Goal: Task Accomplishment & Management: Complete application form

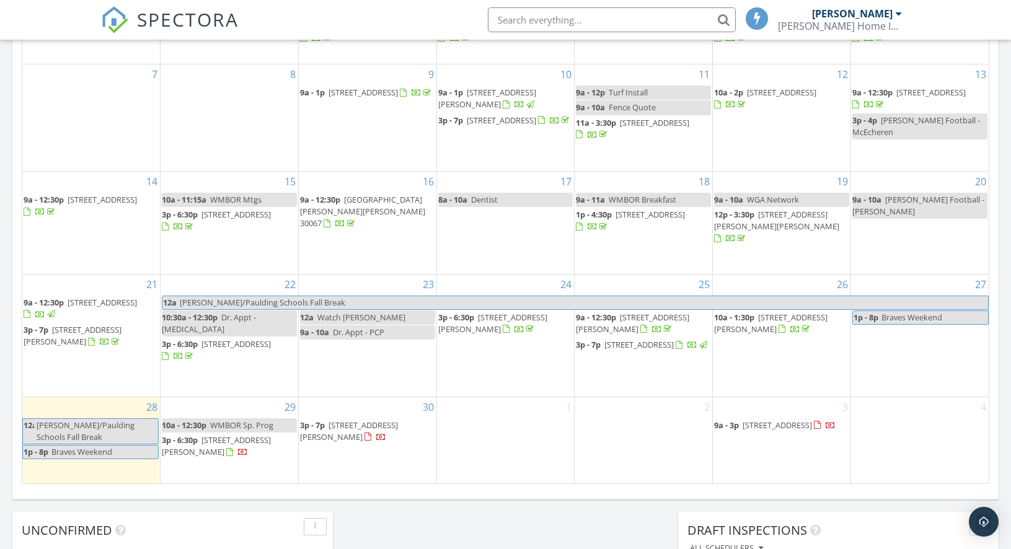
scroll to position [737, 0]
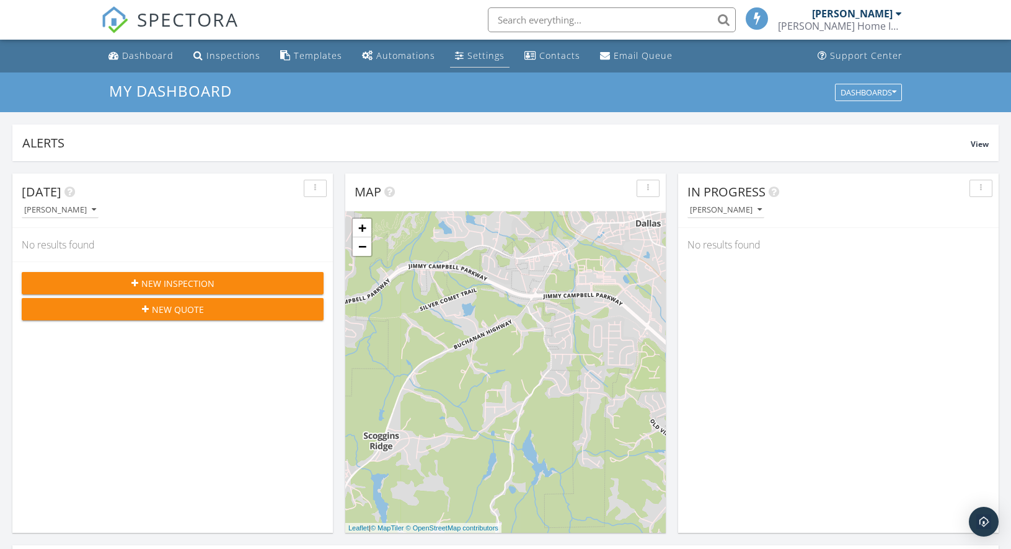
click at [476, 58] on div "Settings" at bounding box center [485, 56] width 37 height 12
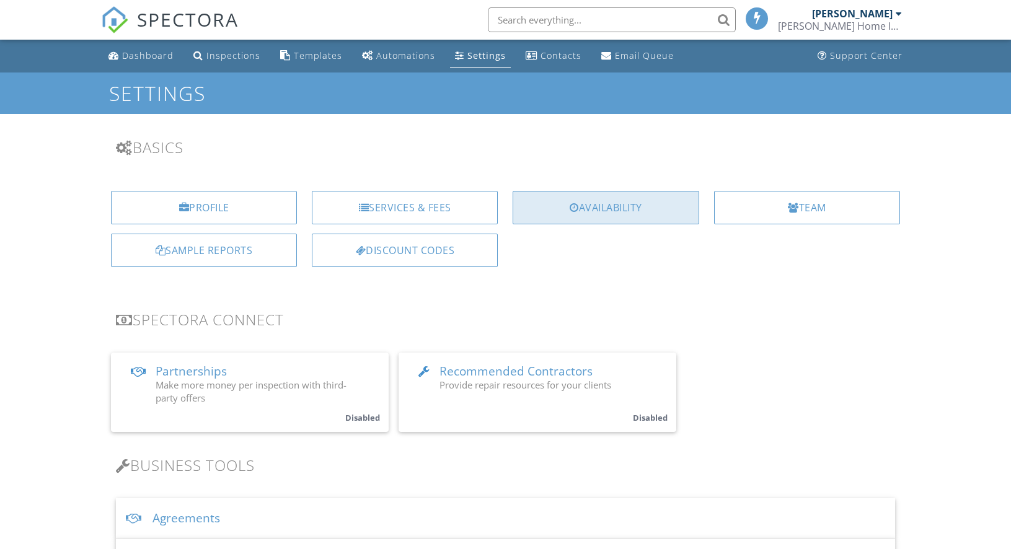
click at [620, 213] on div "Availability" at bounding box center [605, 207] width 186 height 33
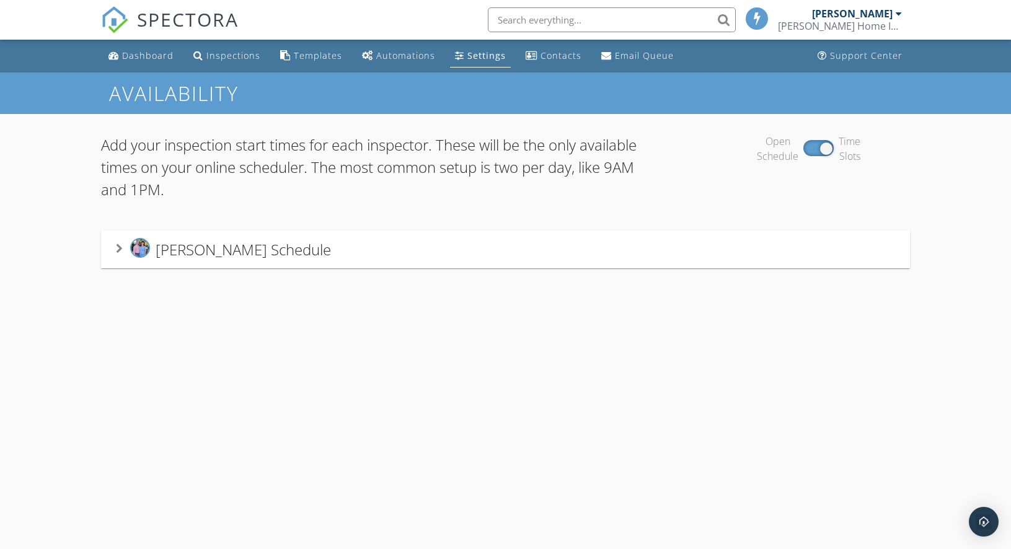
click at [121, 252] on icon at bounding box center [119, 249] width 7 height 10
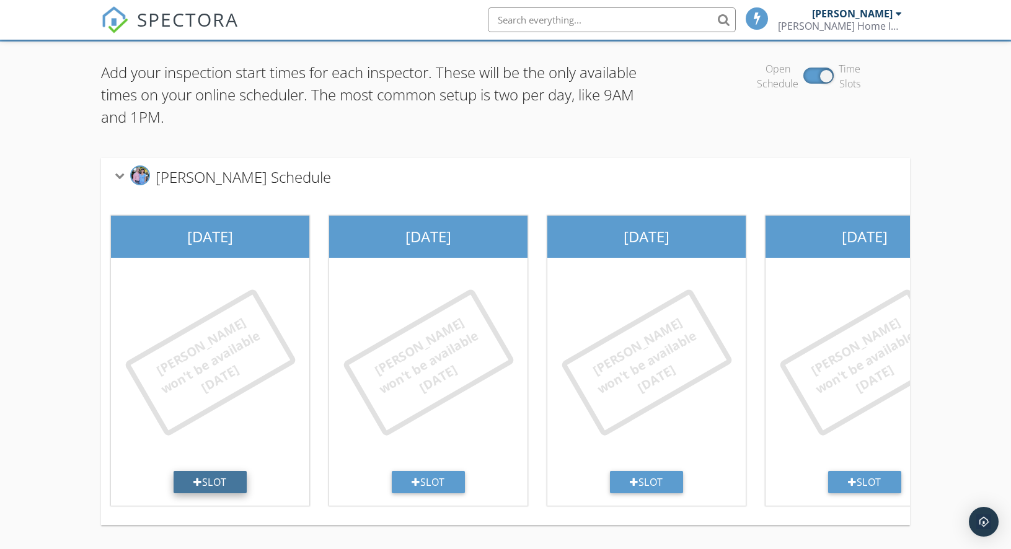
click at [228, 472] on div "Slot" at bounding box center [210, 482] width 73 height 22
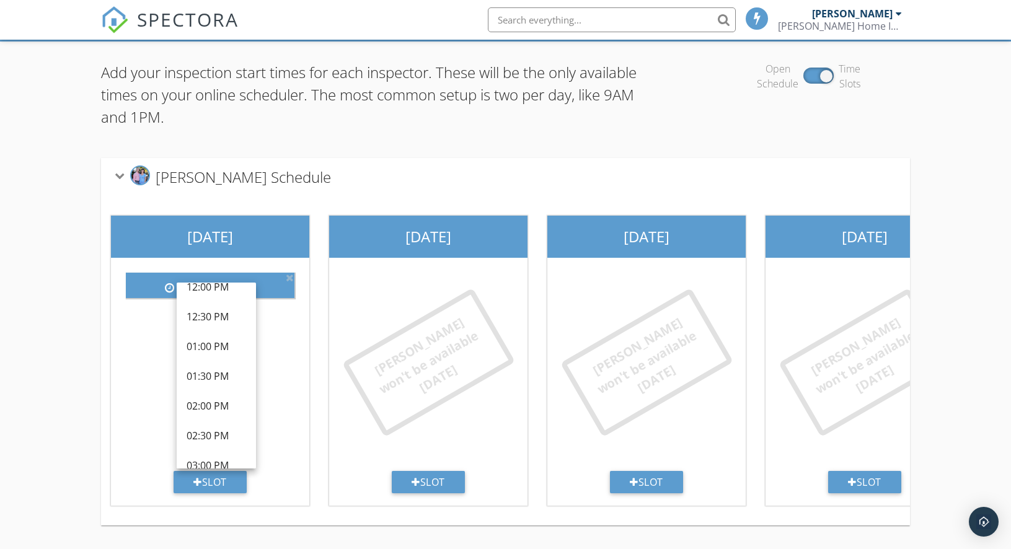
scroll to position [416, 0]
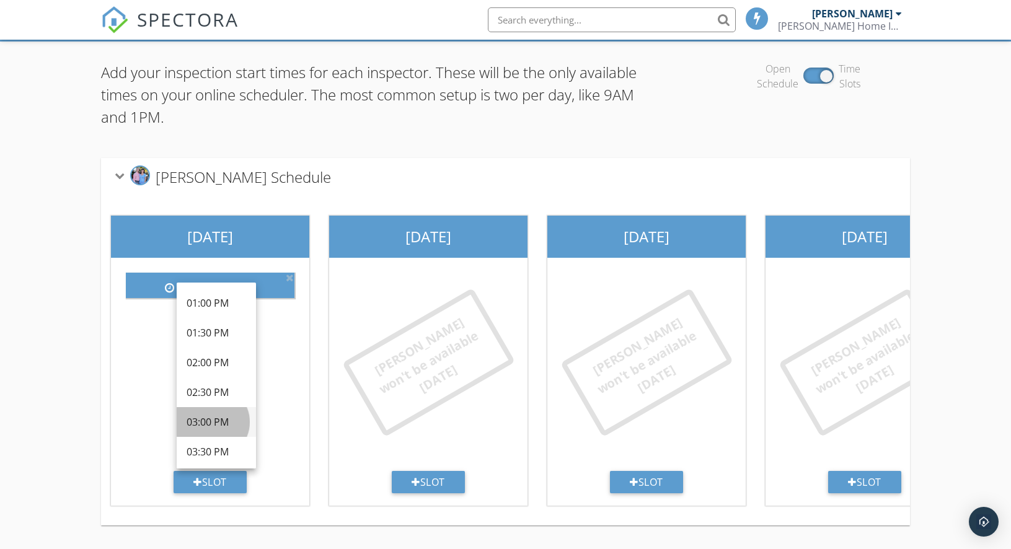
click at [219, 418] on div "03:00 PM" at bounding box center [216, 422] width 59 height 15
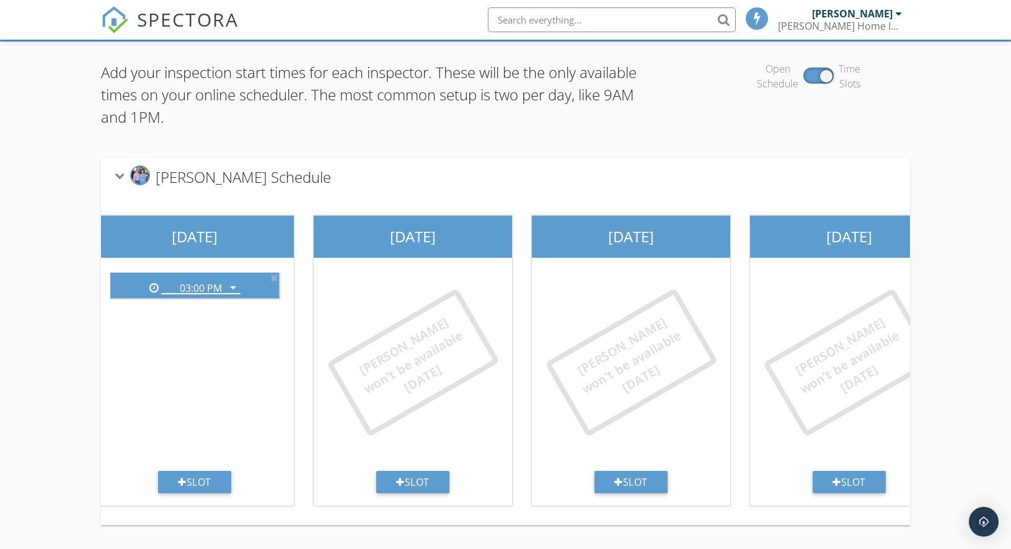
scroll to position [0, 12]
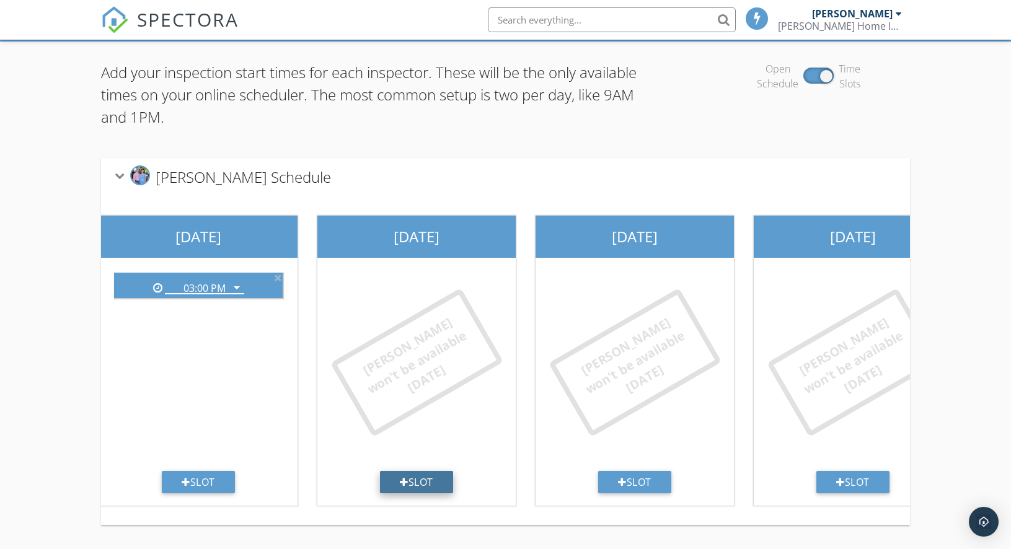
click at [418, 475] on div "Slot" at bounding box center [416, 482] width 73 height 22
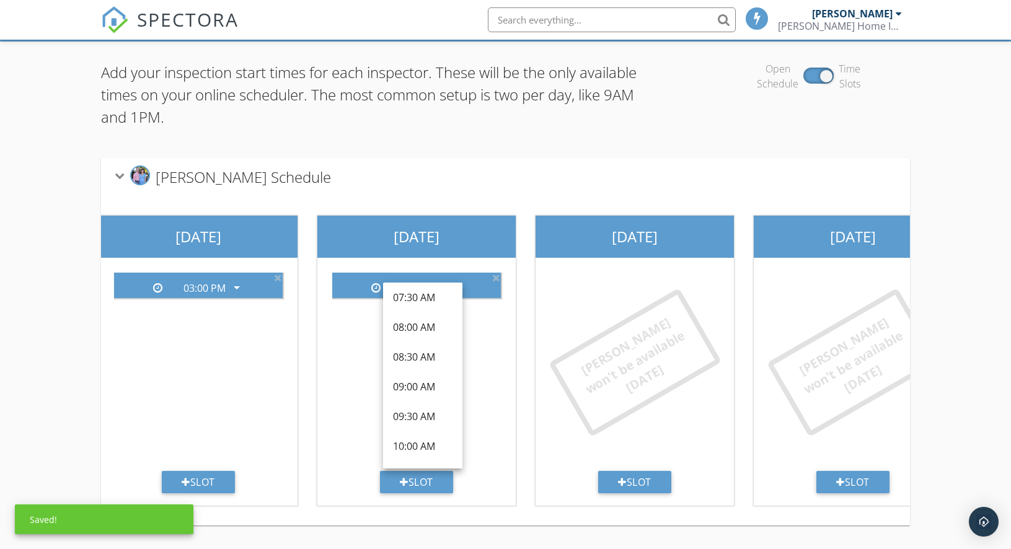
scroll to position [130, 0]
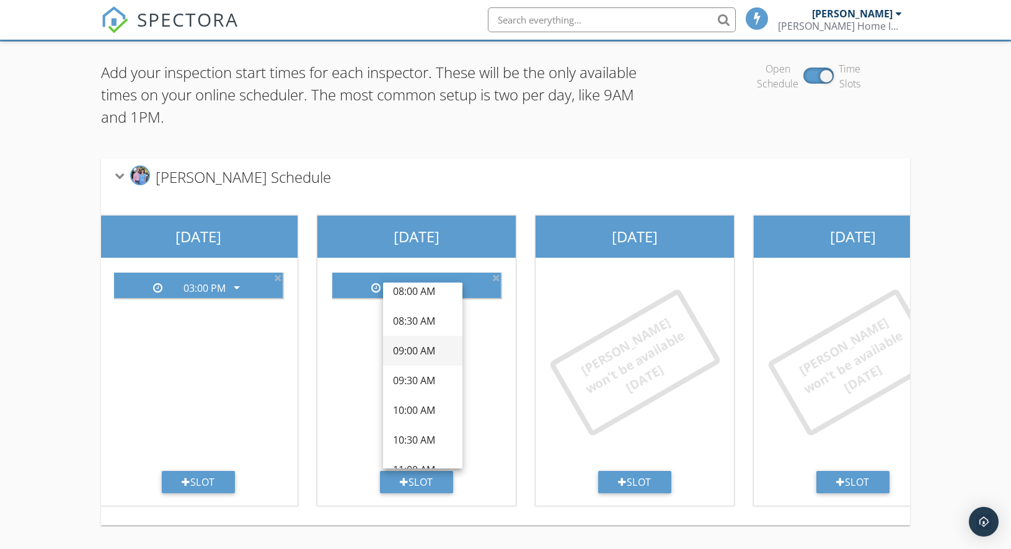
click at [431, 344] on div "09:00 AM" at bounding box center [422, 350] width 59 height 15
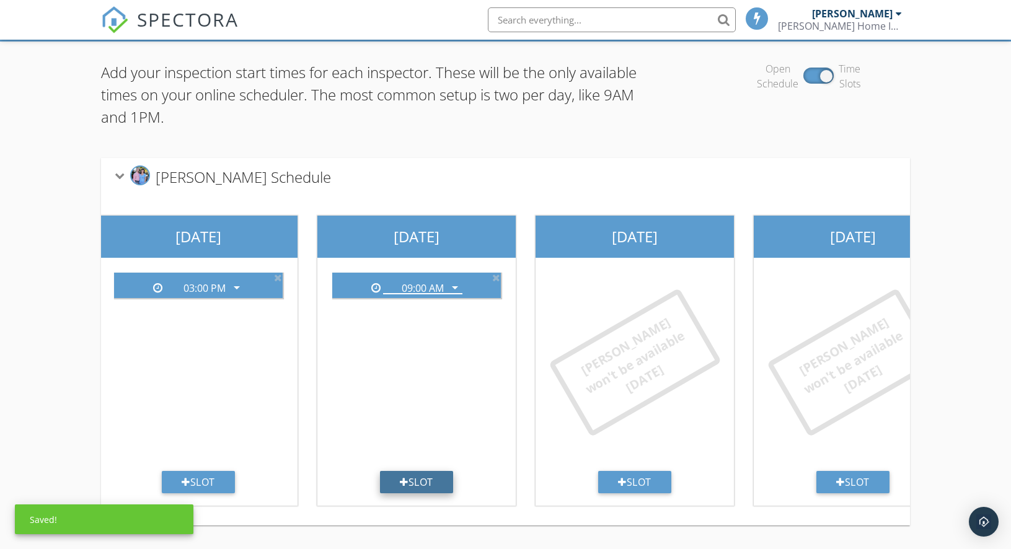
click at [424, 477] on div "Slot" at bounding box center [416, 482] width 73 height 22
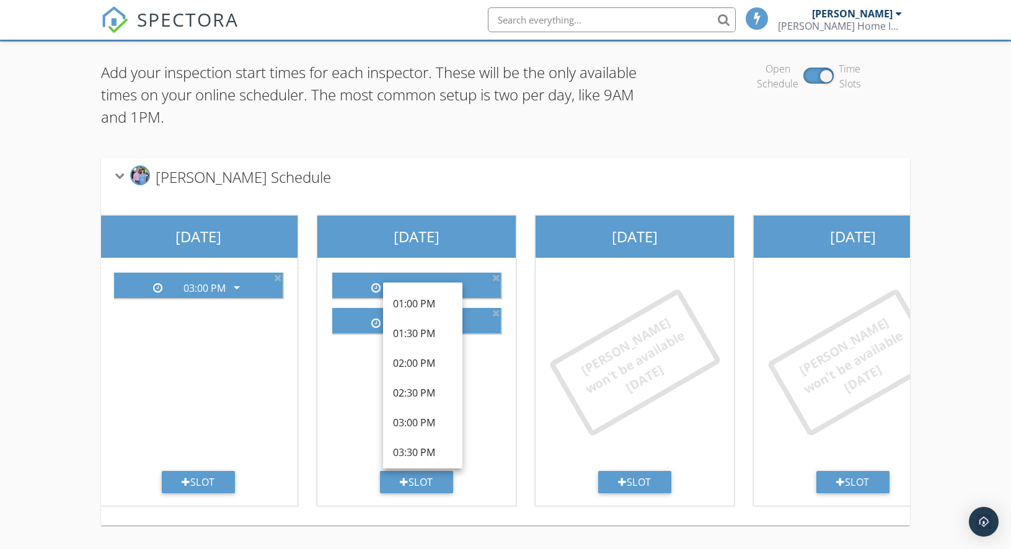
scroll to position [399, 0]
click at [423, 409] on div "03:00 PM" at bounding box center [422, 409] width 59 height 15
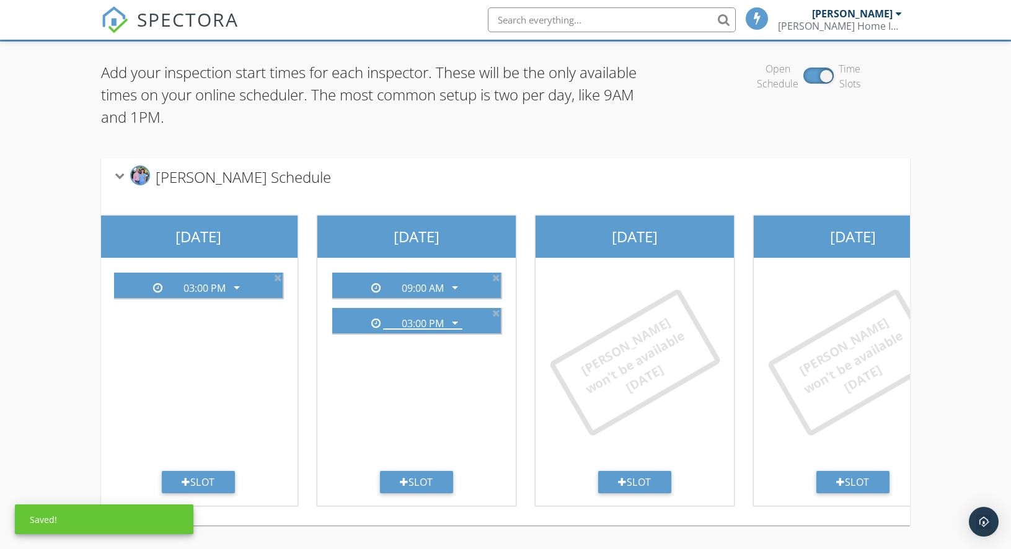
scroll to position [0, 0]
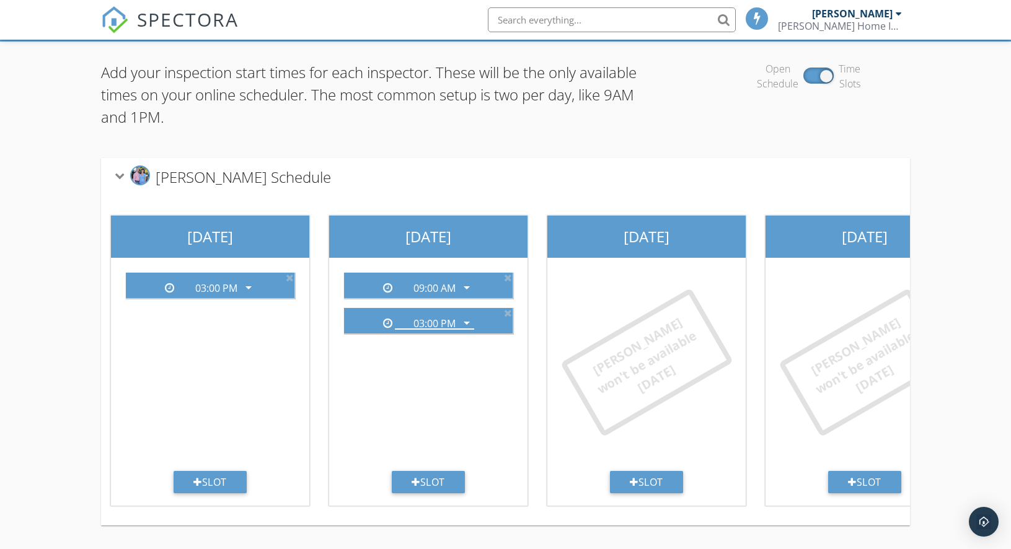
click at [123, 173] on icon at bounding box center [120, 176] width 10 height 7
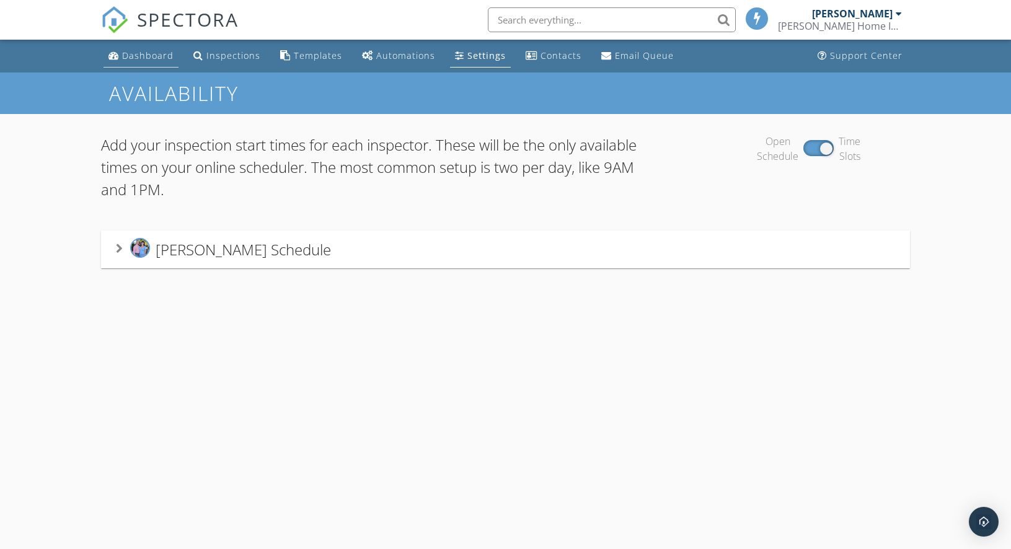
click at [147, 59] on div "Dashboard" at bounding box center [147, 56] width 51 height 12
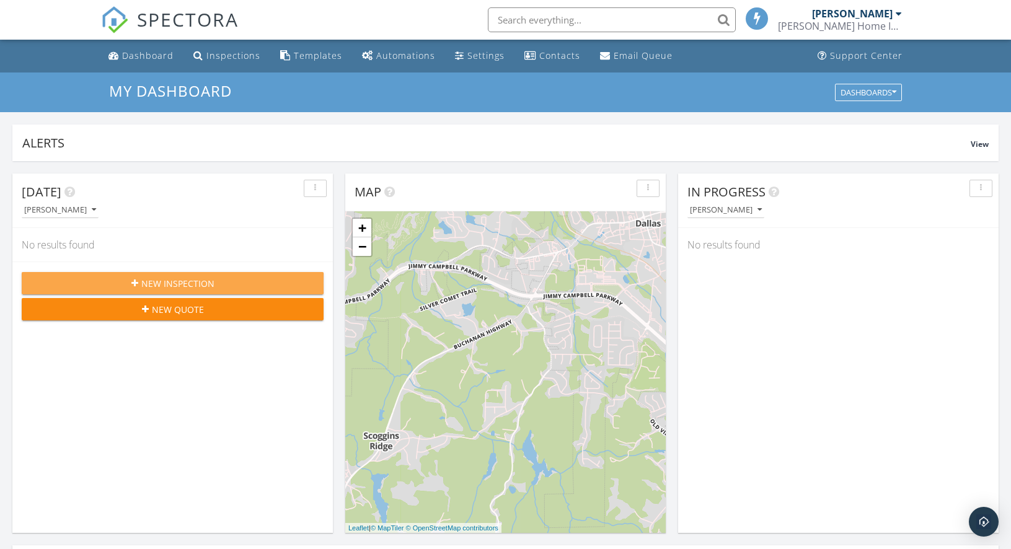
click at [204, 288] on span "New Inspection" at bounding box center [177, 283] width 73 height 13
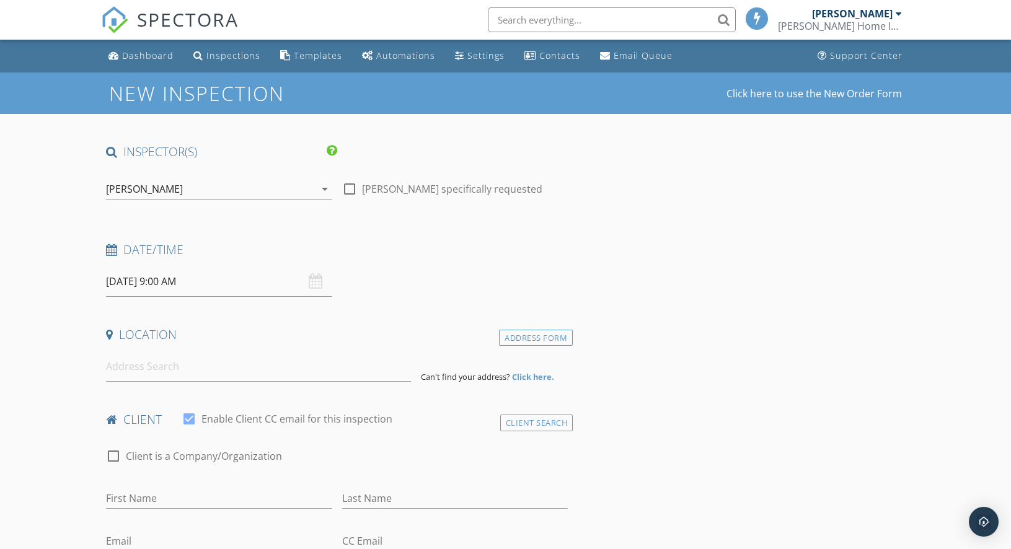
click at [160, 284] on input "09/29/2025 9:00 AM" at bounding box center [219, 281] width 226 height 30
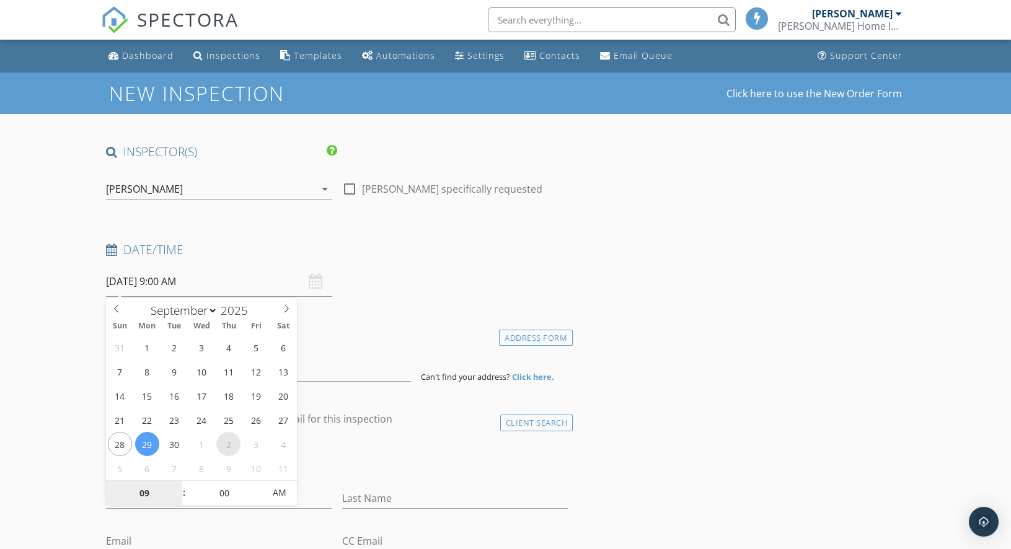
select select "9"
type input "10/02/2025 9:00 AM"
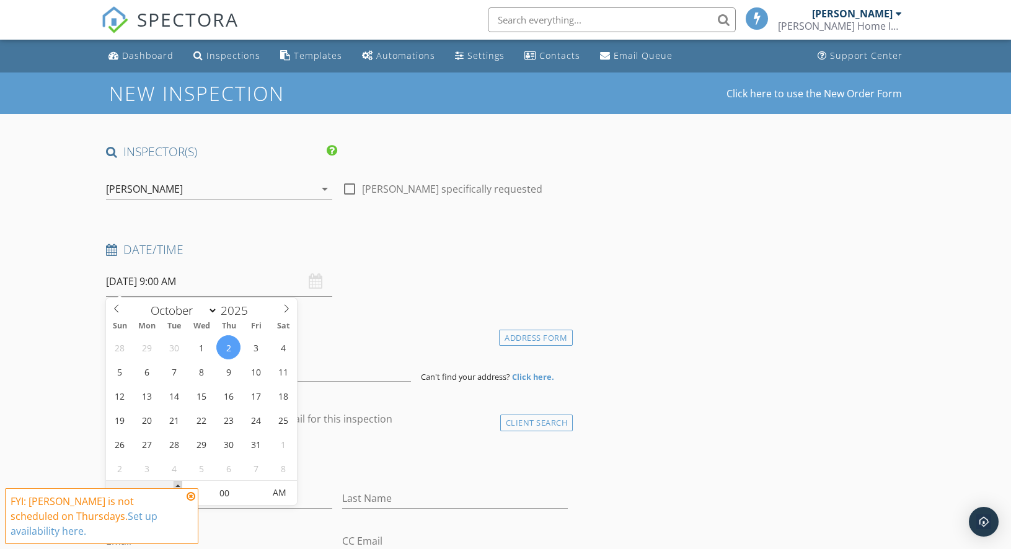
type input "10"
type input "10/02/2025 10:00 AM"
click at [178, 484] on span at bounding box center [178, 487] width 9 height 12
type input "11"
type input "10/02/2025 11:00 AM"
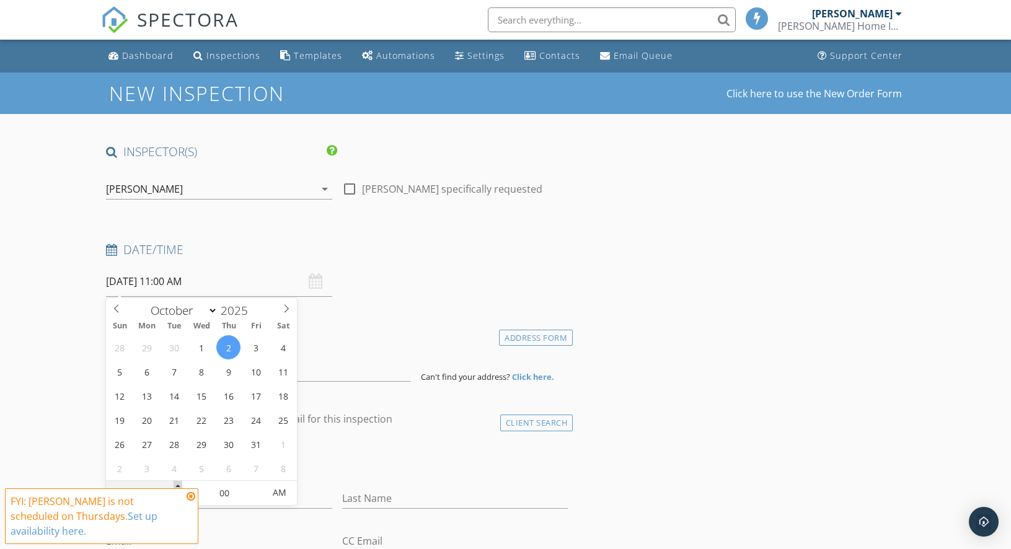
click at [178, 484] on span at bounding box center [178, 487] width 9 height 12
type input "12"
type input "10/02/2025 12:00 PM"
click at [178, 484] on span at bounding box center [178, 487] width 9 height 12
type input "01"
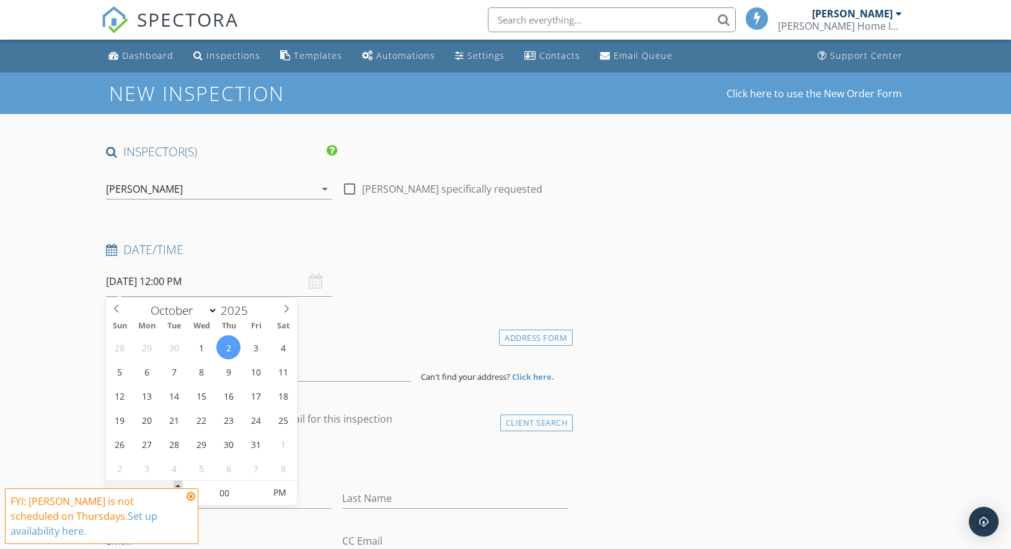
type input "10/02/2025 1:00 PM"
click at [178, 484] on span at bounding box center [178, 487] width 9 height 12
type input "02"
type input "10/02/2025 2:00 PM"
click at [178, 484] on span at bounding box center [178, 487] width 9 height 12
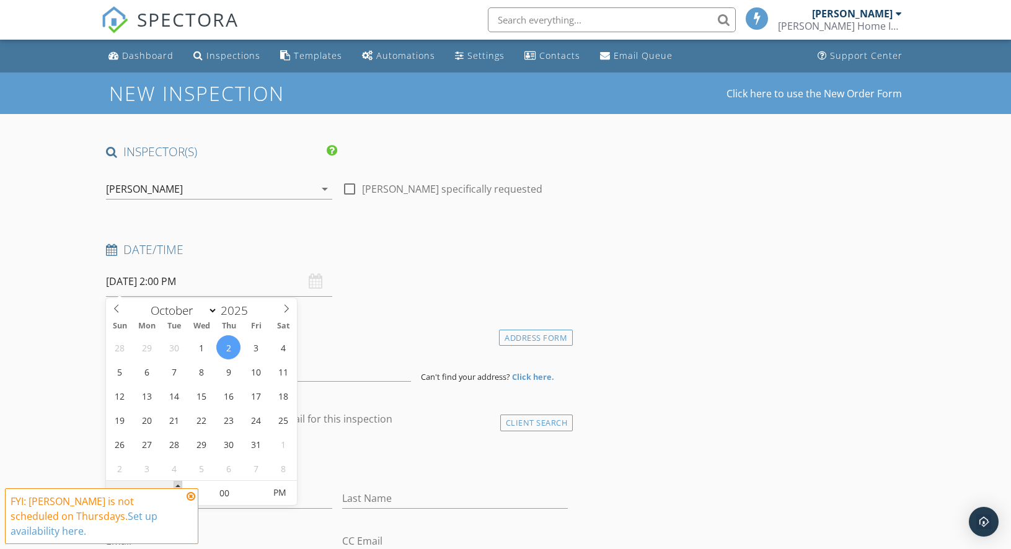
type input "03"
type input "10/02/2025 3:00 PM"
click at [178, 484] on span at bounding box center [178, 487] width 9 height 12
click at [491, 273] on div "Date/Time 10/02/2025 3:00 PM" at bounding box center [337, 269] width 472 height 55
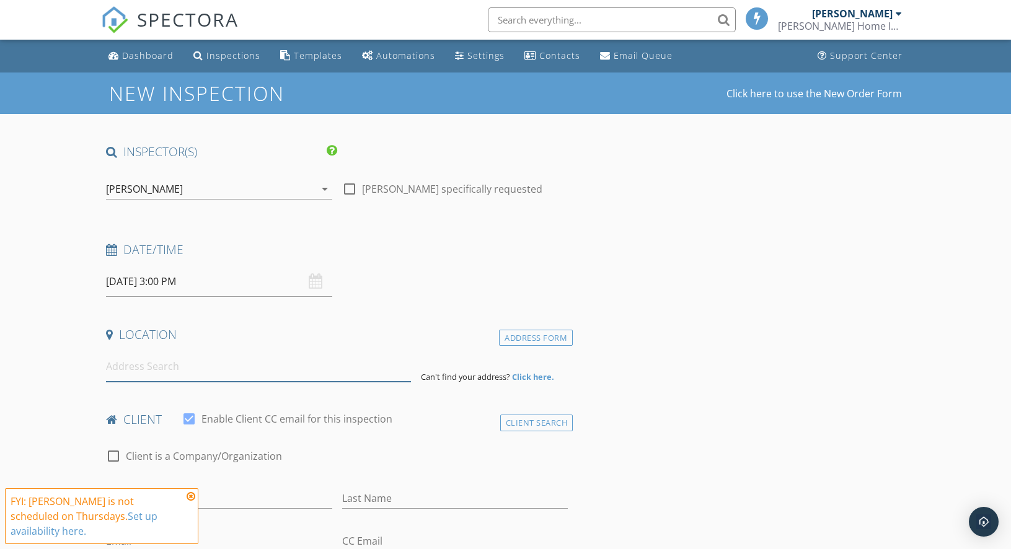
click at [157, 370] on input at bounding box center [258, 366] width 304 height 30
type input "1490 Roopville Veal Road, Roopville, GA, USA"
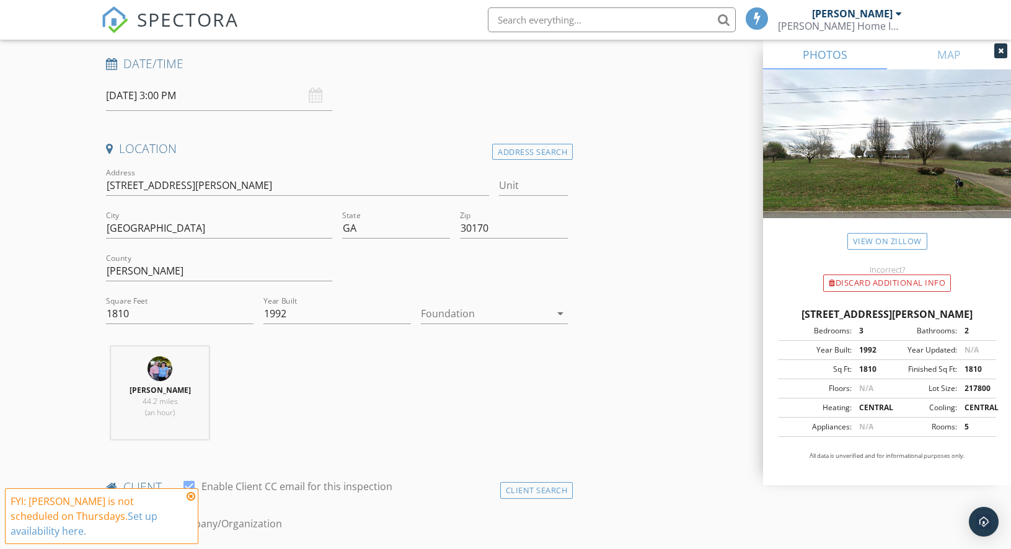
scroll to position [187, 0]
click at [191, 501] on icon at bounding box center [191, 496] width 9 height 10
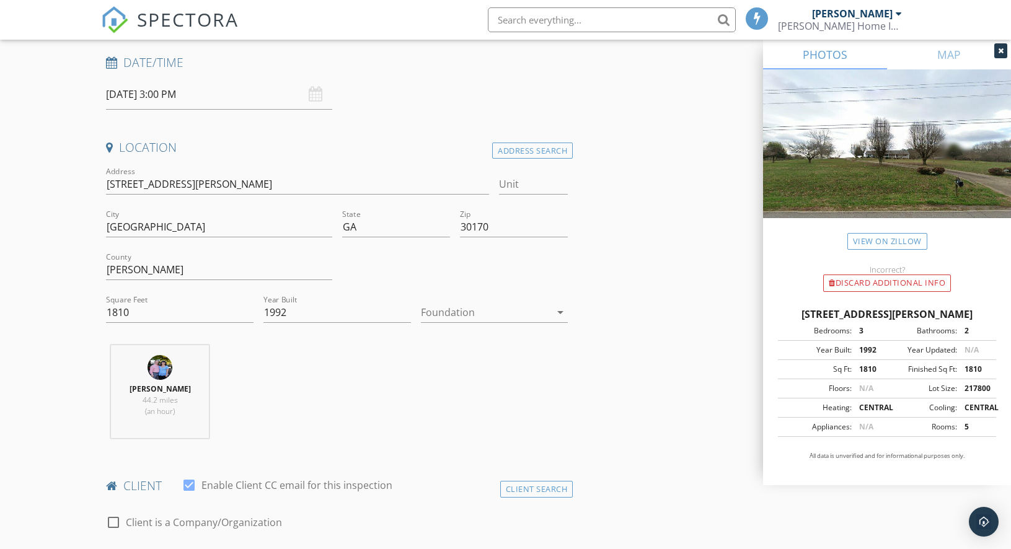
click at [455, 315] on div at bounding box center [486, 312] width 130 height 20
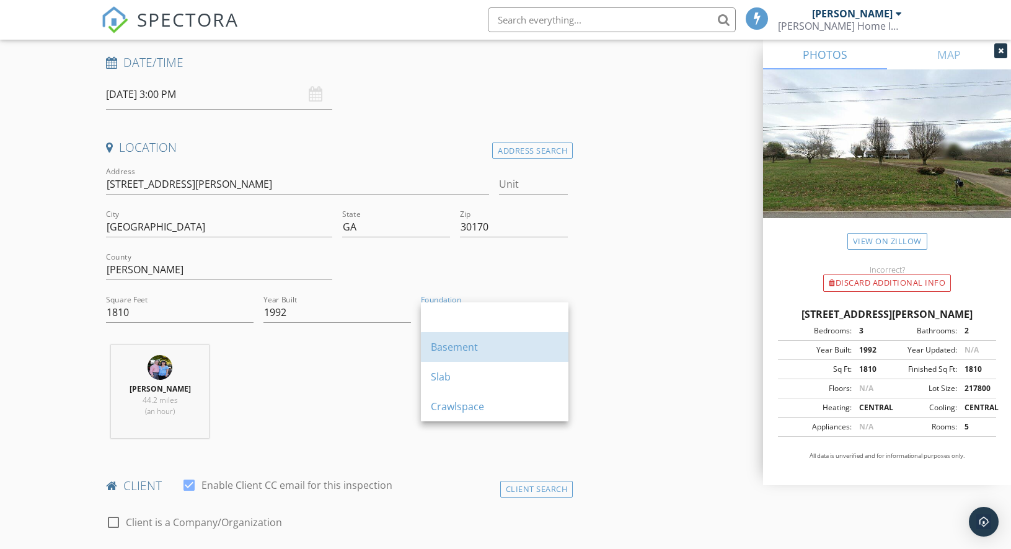
drag, startPoint x: 451, startPoint y: 350, endPoint x: 581, endPoint y: 352, distance: 129.5
click at [452, 350] on div "Basement" at bounding box center [495, 347] width 128 height 15
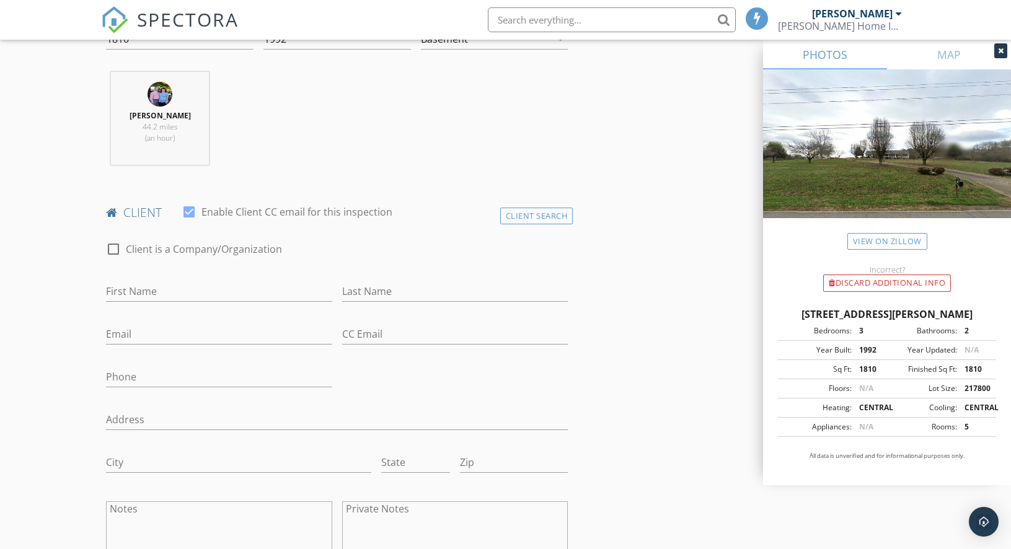
scroll to position [493, 0]
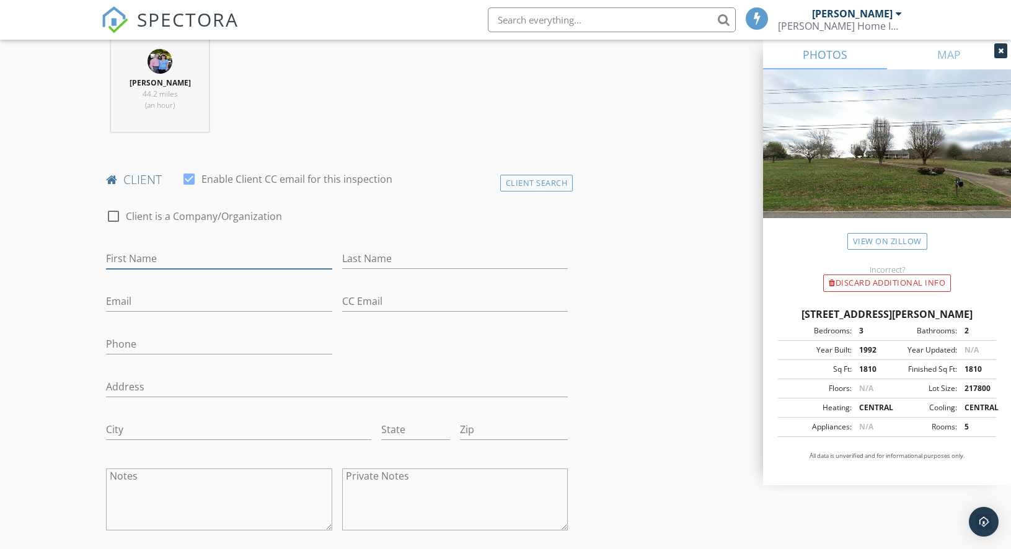
click at [252, 255] on input "First Name" at bounding box center [219, 258] width 226 height 20
type input "Buddy"
type input "Phillips"
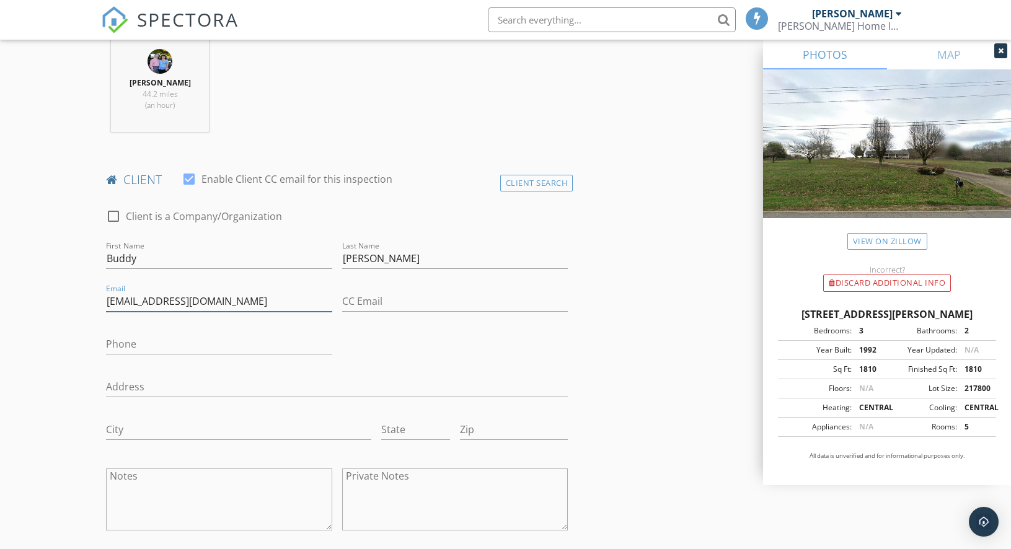
type input "bphillips@powergridresources.com"
type input "jbphillips155@gmail.com"
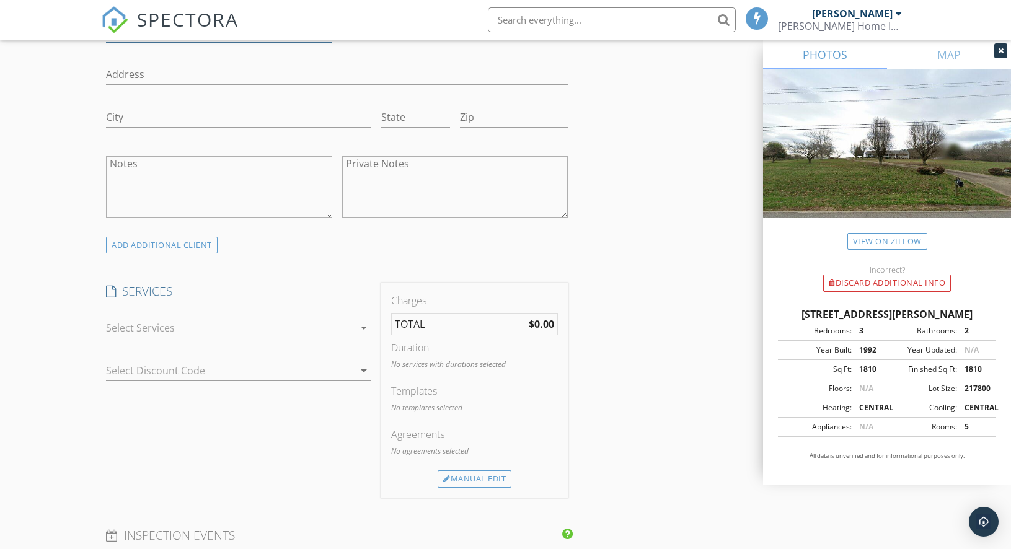
scroll to position [808, 0]
type input "[PHONE_NUMBER]"
click at [319, 325] on div at bounding box center [230, 325] width 248 height 20
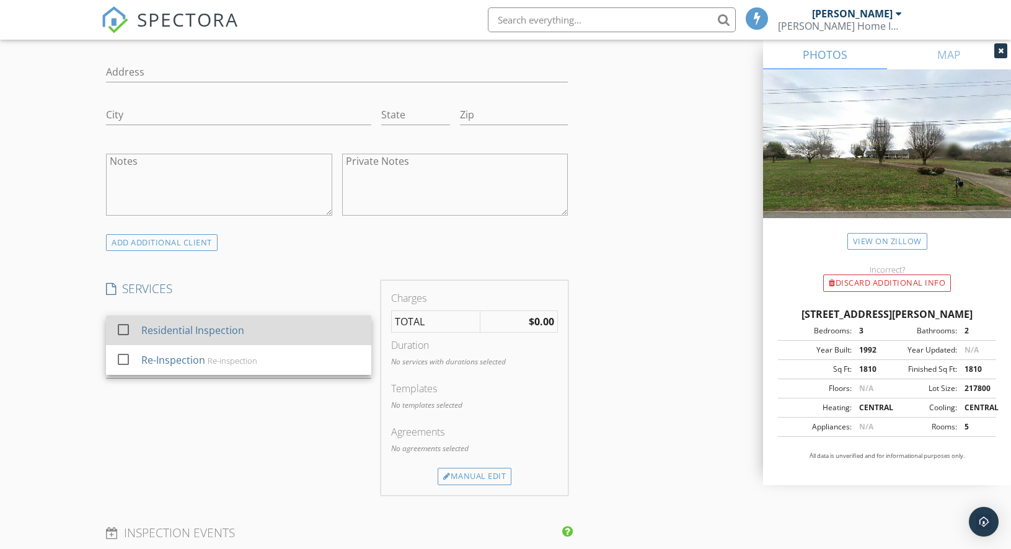
click at [319, 325] on div "Residential Inspection" at bounding box center [251, 330] width 220 height 25
checkbox input "true"
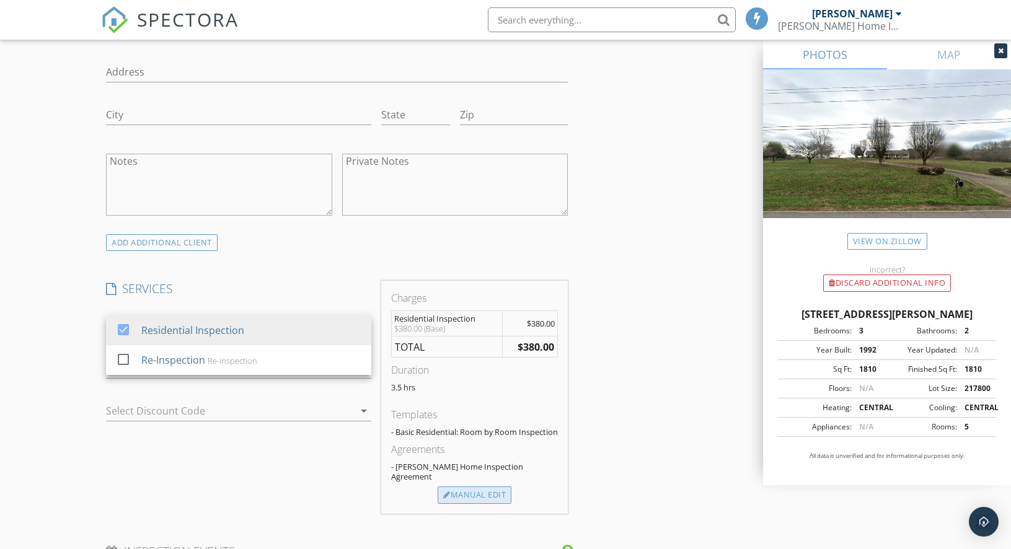
click at [470, 495] on div "Manual Edit" at bounding box center [474, 494] width 74 height 17
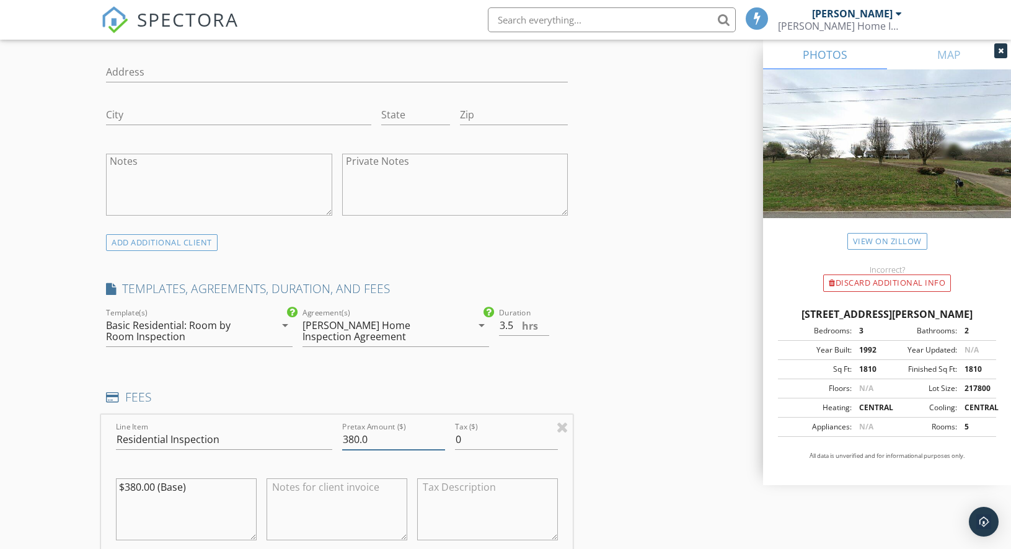
click at [350, 444] on input "380.0" at bounding box center [393, 439] width 103 height 20
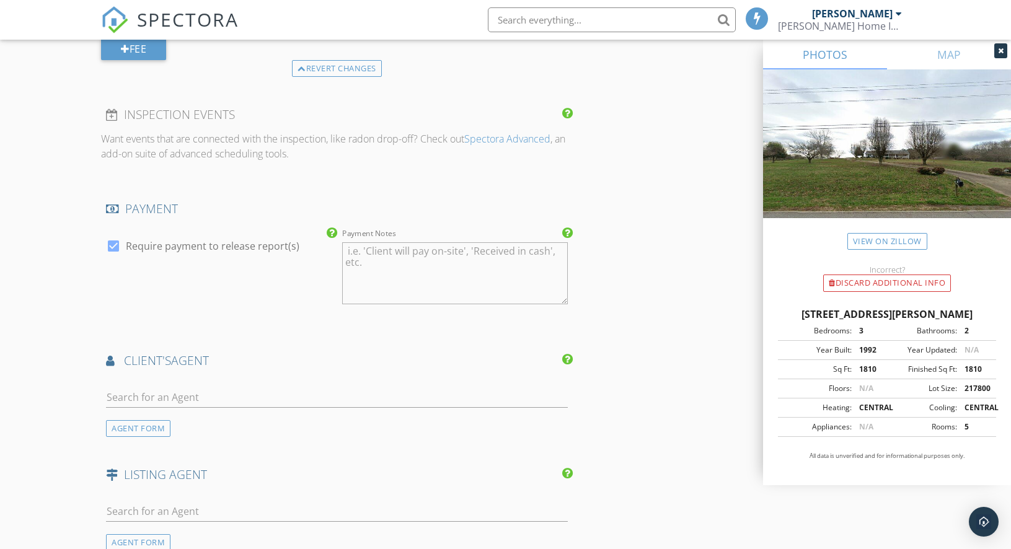
scroll to position [1446, 0]
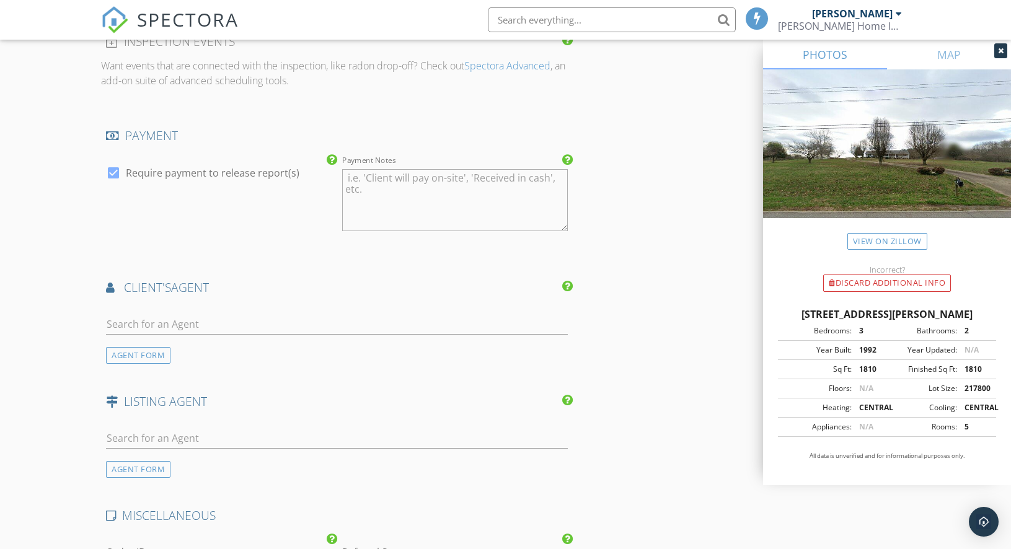
type input "340"
click at [159, 361] on div "AGENT FORM" at bounding box center [138, 355] width 64 height 17
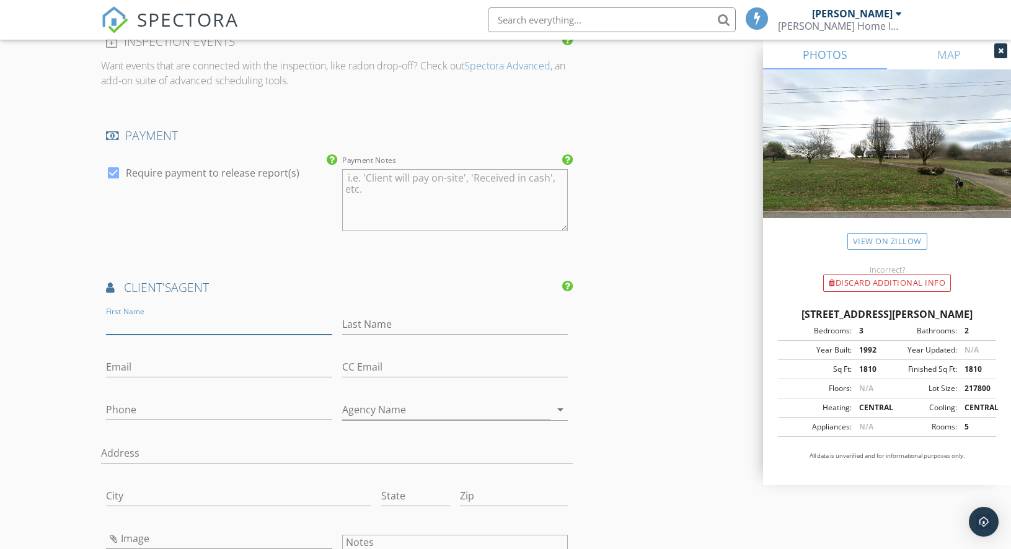
click at [148, 322] on input "First Name" at bounding box center [219, 324] width 226 height 20
type input "Alex"
type input "Korum"
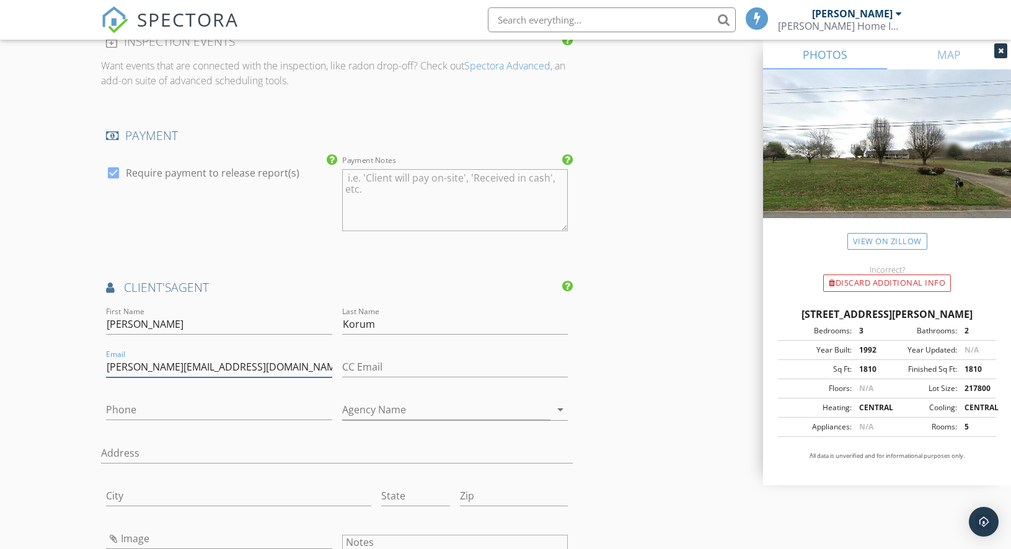
type input "[PERSON_NAME][EMAIL_ADDRESS][DOMAIN_NAME]"
type input "[PHONE_NUMBER]"
type input "The Tributary Group"
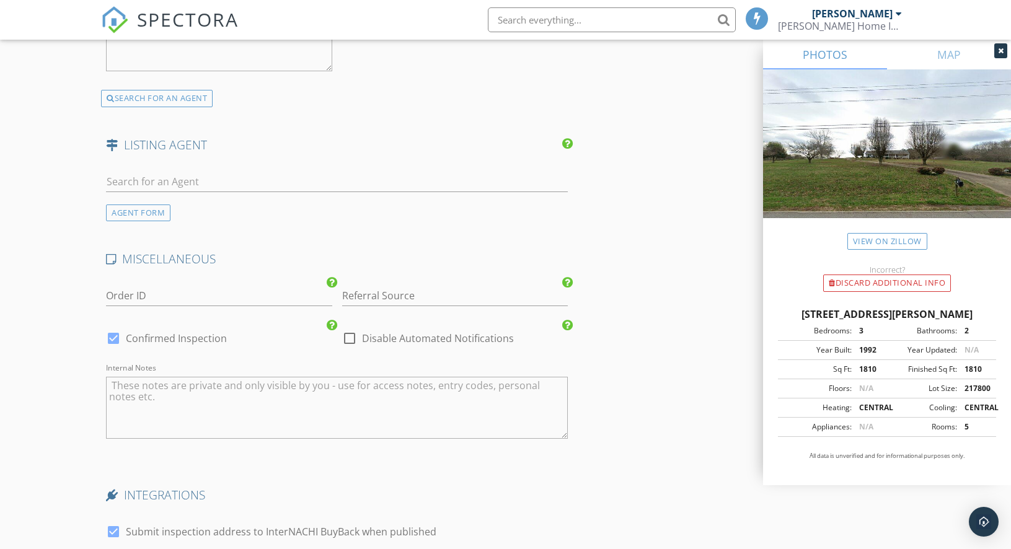
scroll to position [2108, 0]
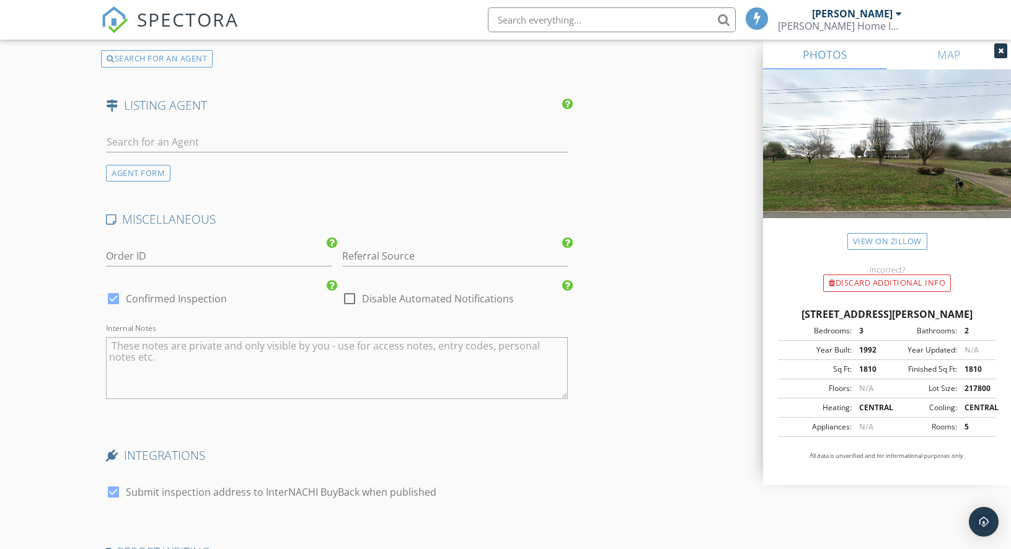
click at [350, 301] on div at bounding box center [349, 298] width 21 height 21
checkbox input "true"
click at [115, 297] on div at bounding box center [113, 298] width 21 height 21
checkbox input "false"
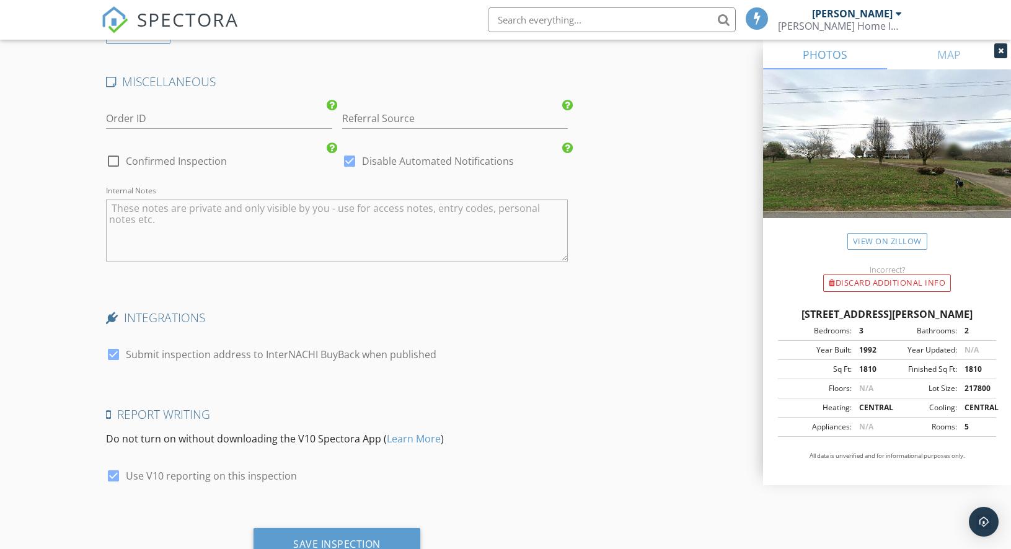
scroll to position [2297, 0]
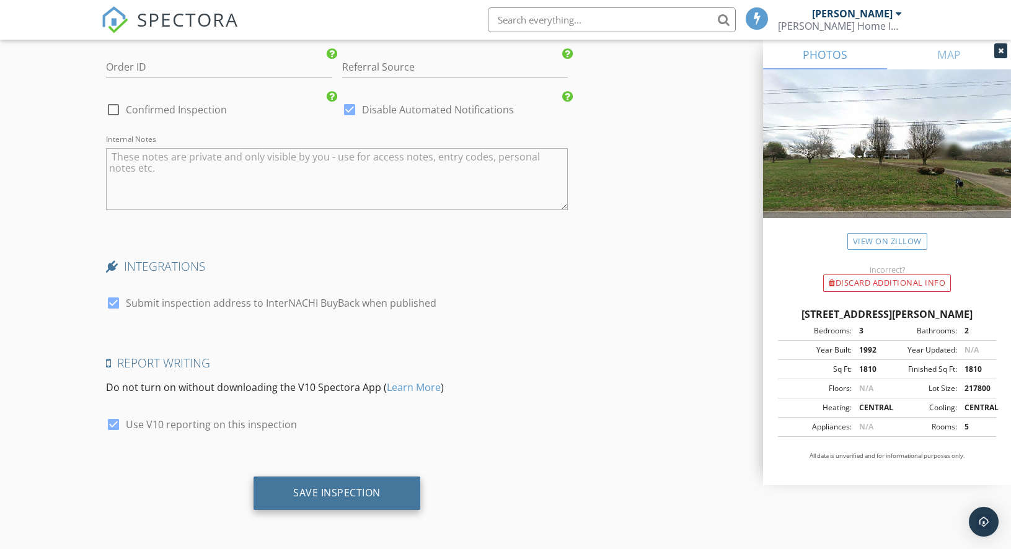
drag, startPoint x: 354, startPoint y: 490, endPoint x: 371, endPoint y: 483, distance: 17.8
click at [354, 489] on div "Save Inspection" at bounding box center [336, 492] width 87 height 12
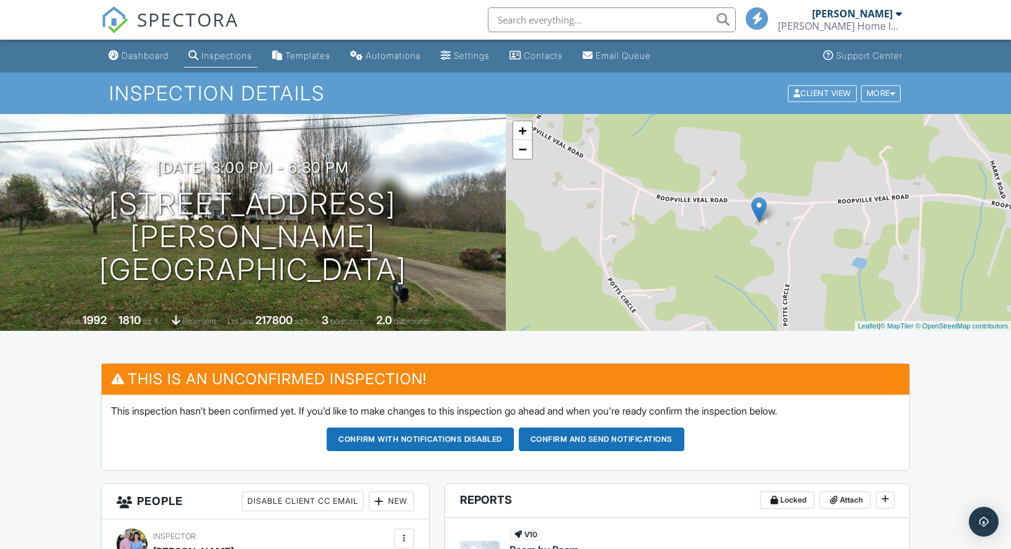
click at [143, 56] on div "Dashboard" at bounding box center [144, 55] width 47 height 11
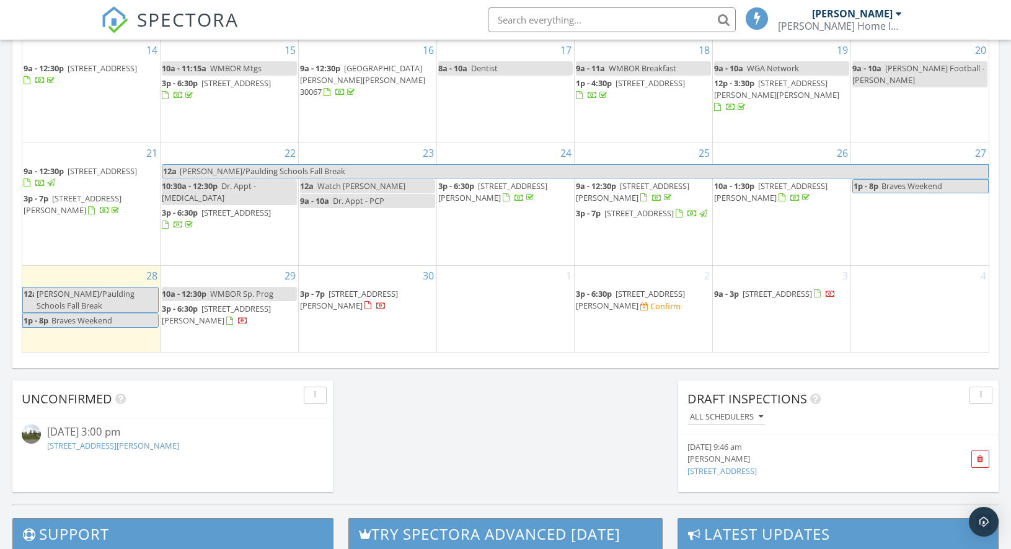
scroll to position [789, 0]
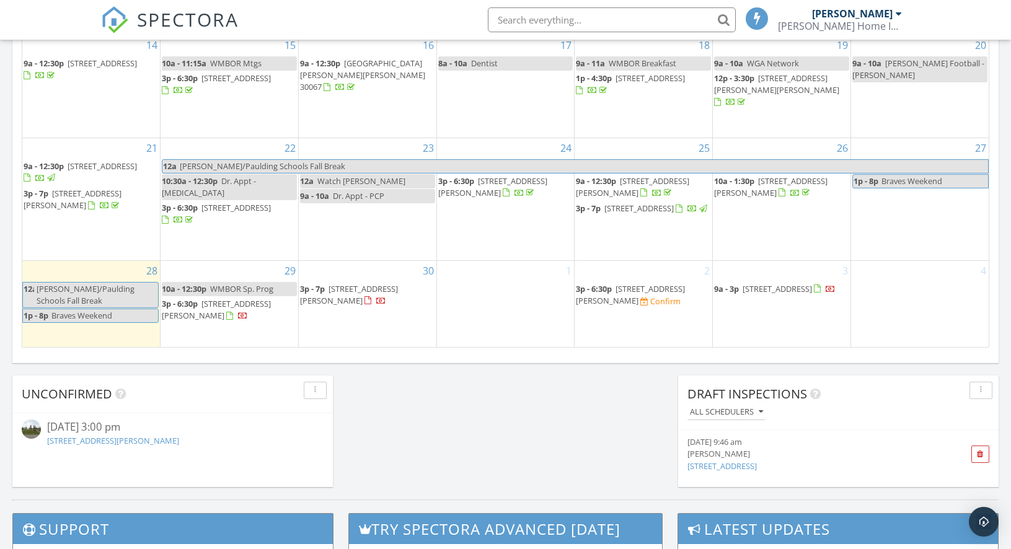
click at [731, 289] on span "9a - 3p" at bounding box center [726, 288] width 25 height 11
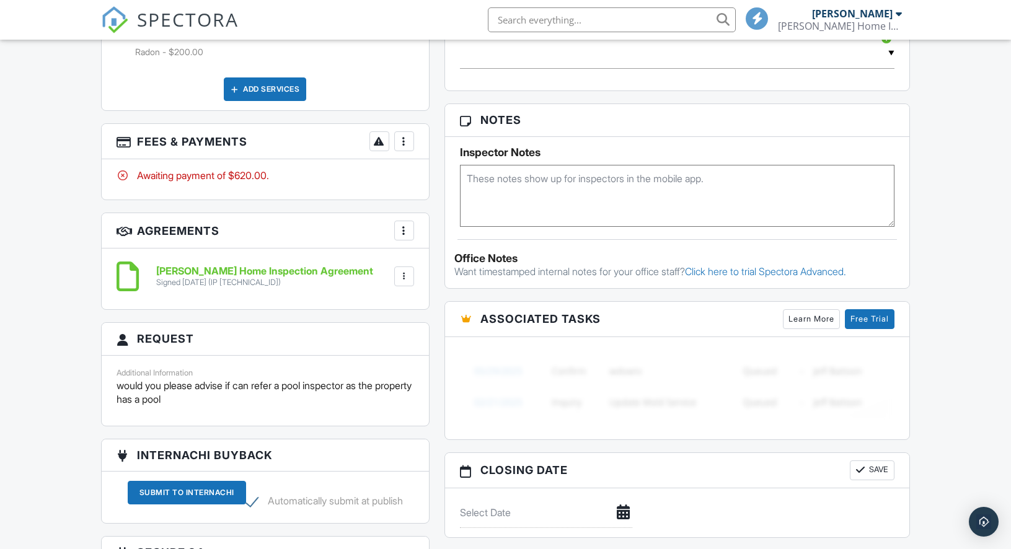
scroll to position [746, 0]
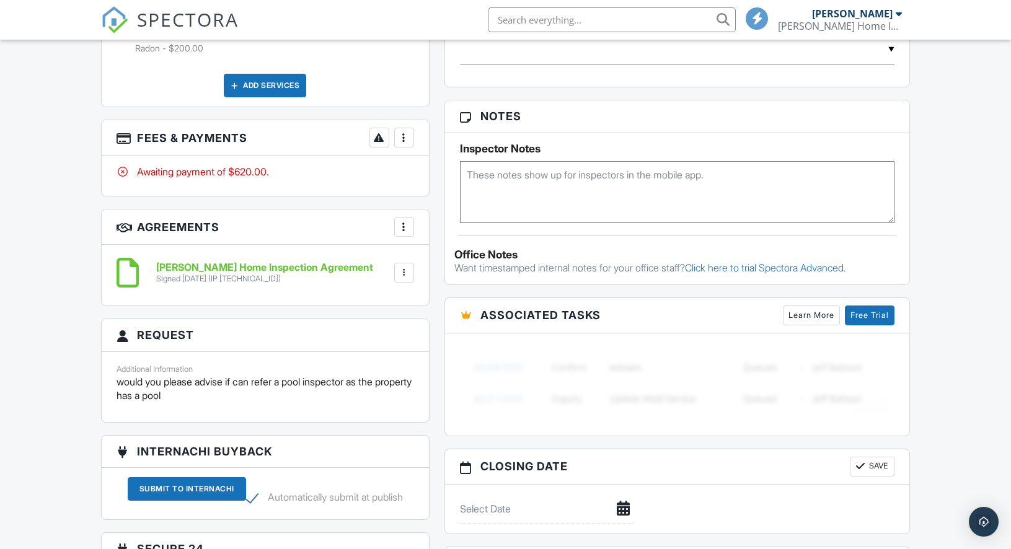
click at [559, 191] on textarea at bounding box center [677, 192] width 434 height 62
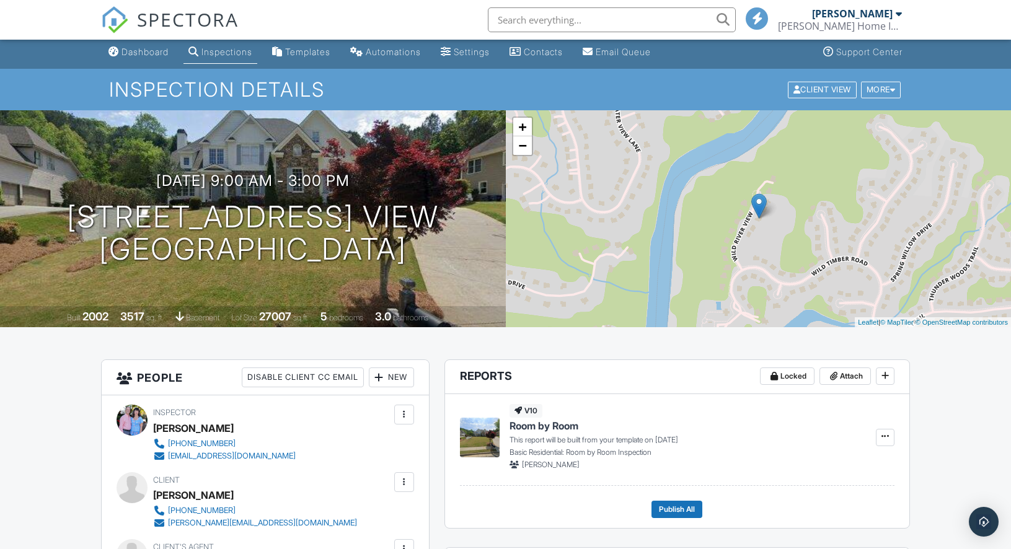
scroll to position [0, 0]
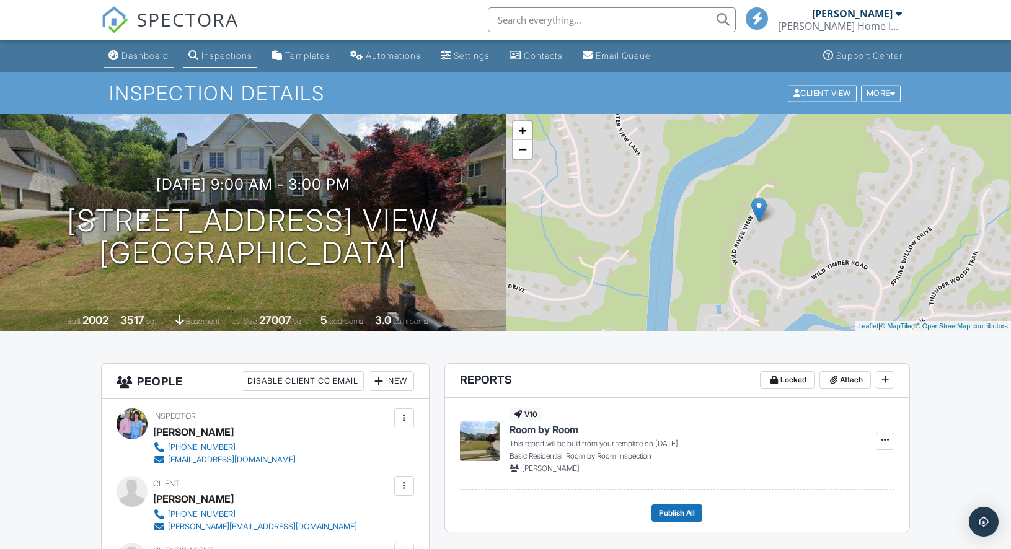
type textarea "CBS code: 4905239"
click at [151, 55] on div "Dashboard" at bounding box center [144, 55] width 47 height 11
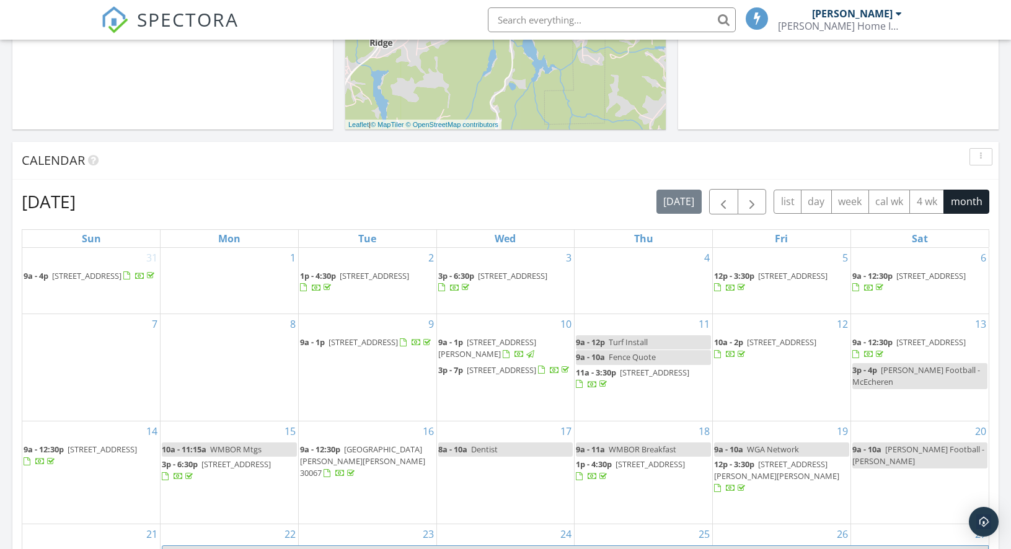
scroll to position [635, 0]
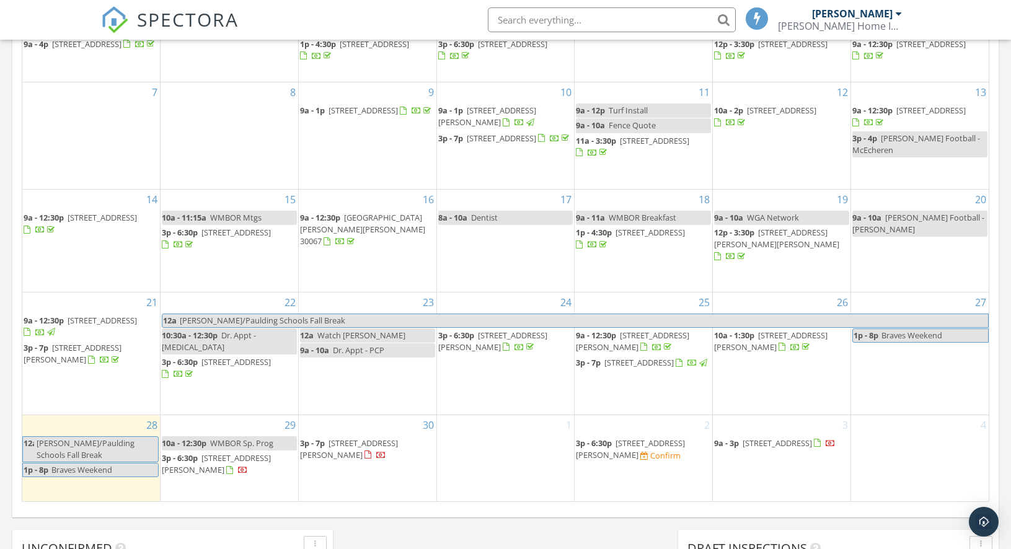
click at [190, 467] on span "[STREET_ADDRESS][PERSON_NAME]" at bounding box center [216, 463] width 109 height 23
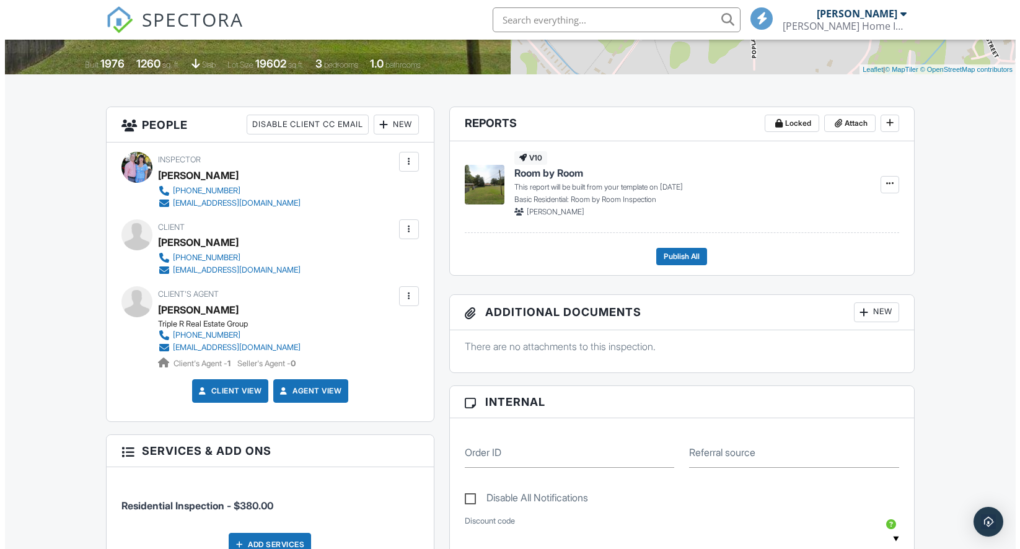
scroll to position [245, 0]
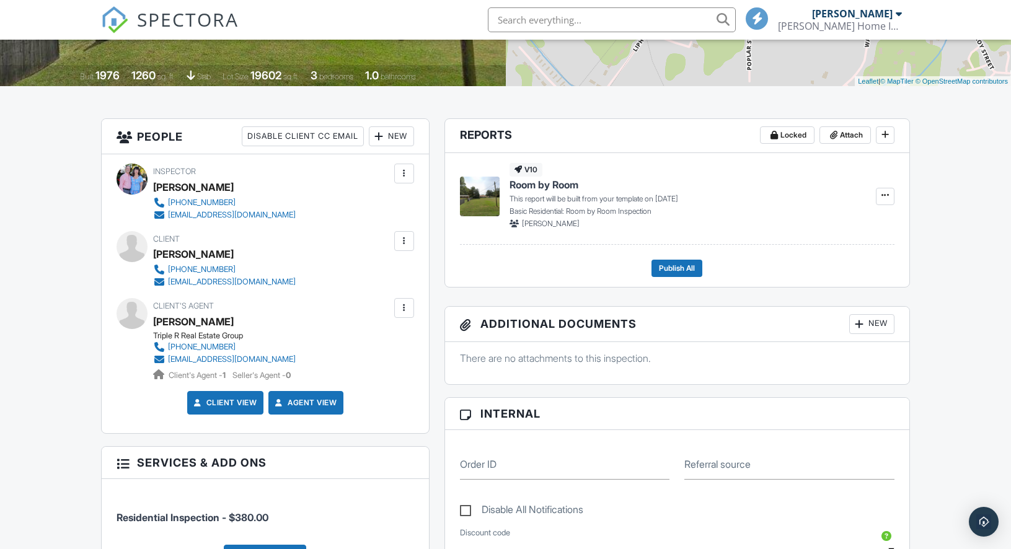
click at [397, 139] on div "New" at bounding box center [391, 136] width 45 height 20
click at [418, 206] on li "Listing Agent" at bounding box center [436, 205] width 122 height 31
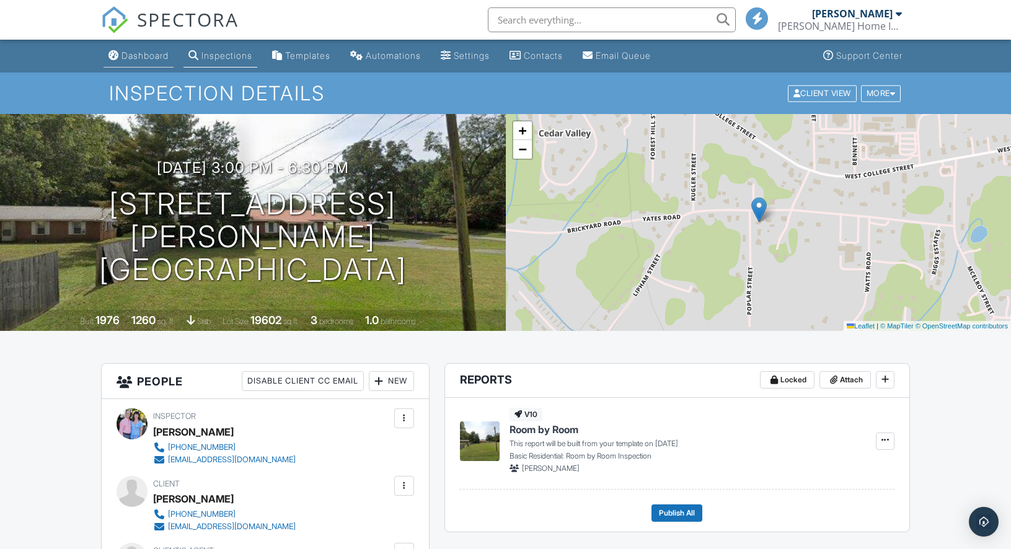
click at [141, 53] on div "Dashboard" at bounding box center [144, 55] width 47 height 11
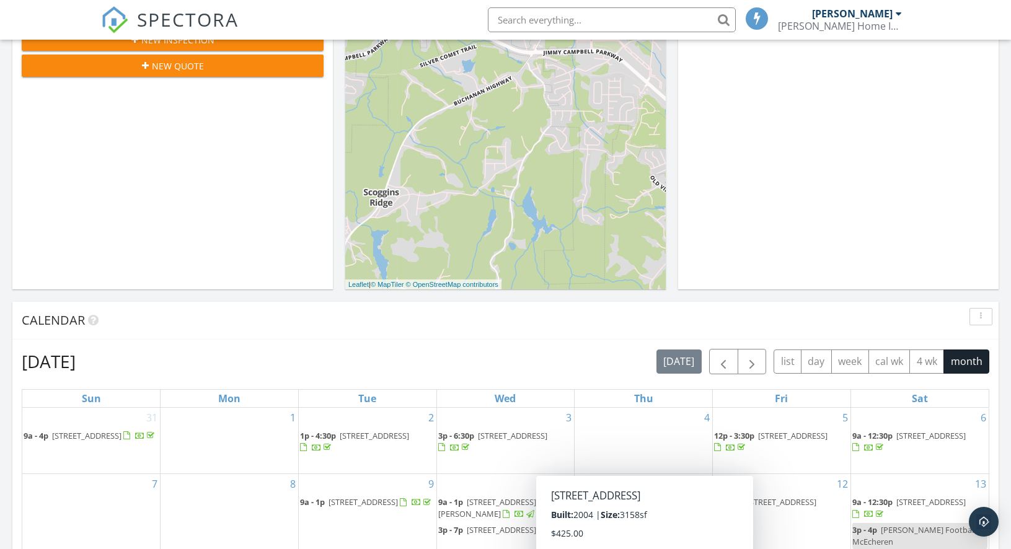
scroll to position [560, 0]
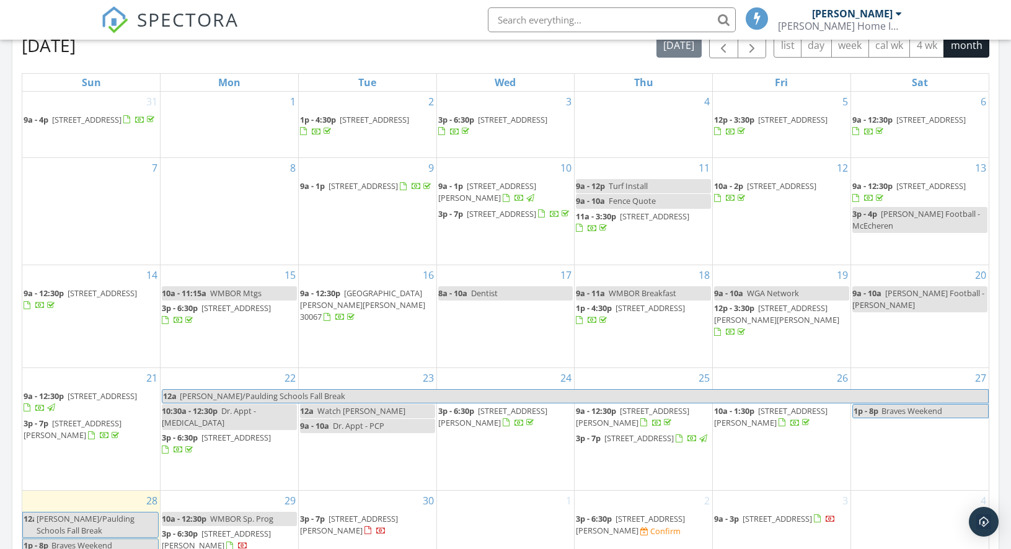
click at [1001, 437] on div "[DATE] [PERSON_NAME] No results found New Inspection New Quote Map + − Leaflet …" at bounding box center [505, 166] width 1011 height 1128
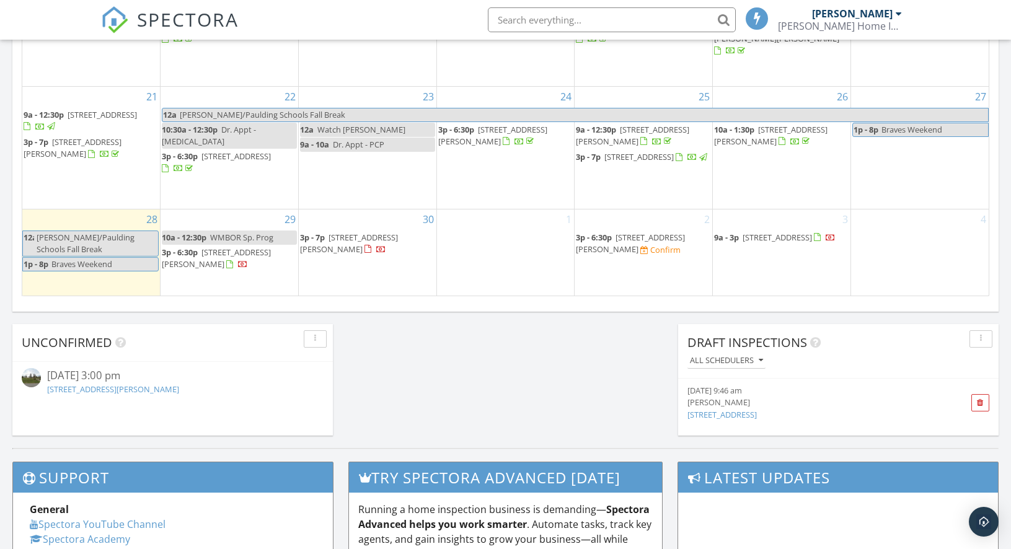
scroll to position [765, 0]
